Goal: Task Accomplishment & Management: Manage account settings

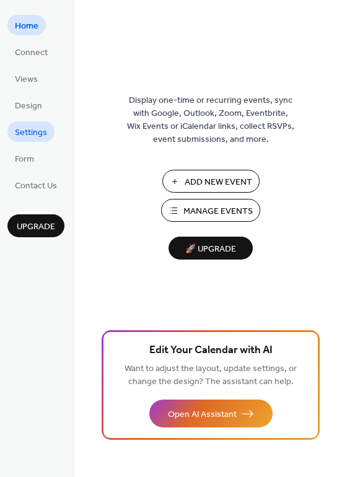
click at [29, 137] on span "Settings" at bounding box center [31, 132] width 32 height 13
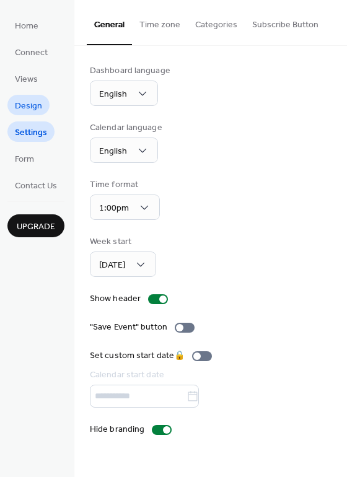
click at [32, 100] on span "Design" at bounding box center [28, 106] width 27 height 13
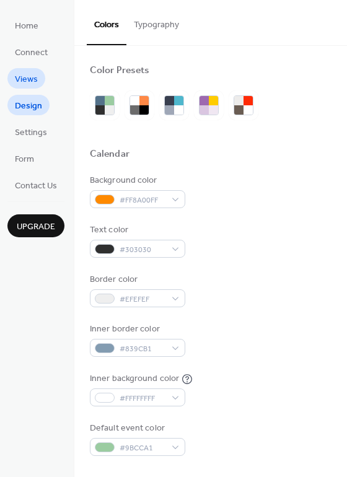
click at [30, 80] on span "Views" at bounding box center [26, 79] width 23 height 13
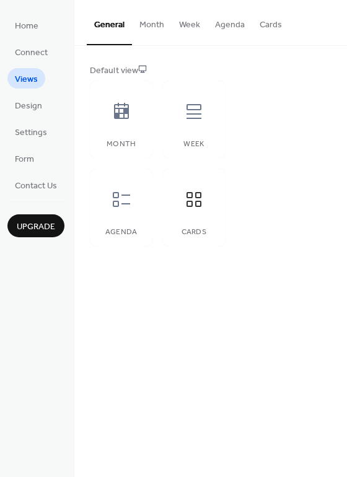
click at [275, 25] on button "Cards" at bounding box center [270, 22] width 37 height 44
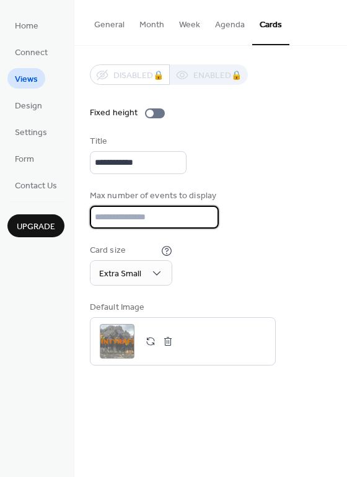
drag, startPoint x: 121, startPoint y: 217, endPoint x: 37, endPoint y: 211, distance: 84.4
click at [76, 217] on div "**********" at bounding box center [210, 215] width 272 height 338
type input "*"
click at [287, 205] on div "Max number of events to display *" at bounding box center [210, 208] width 241 height 39
